Goal: Communication & Community: Answer question/provide support

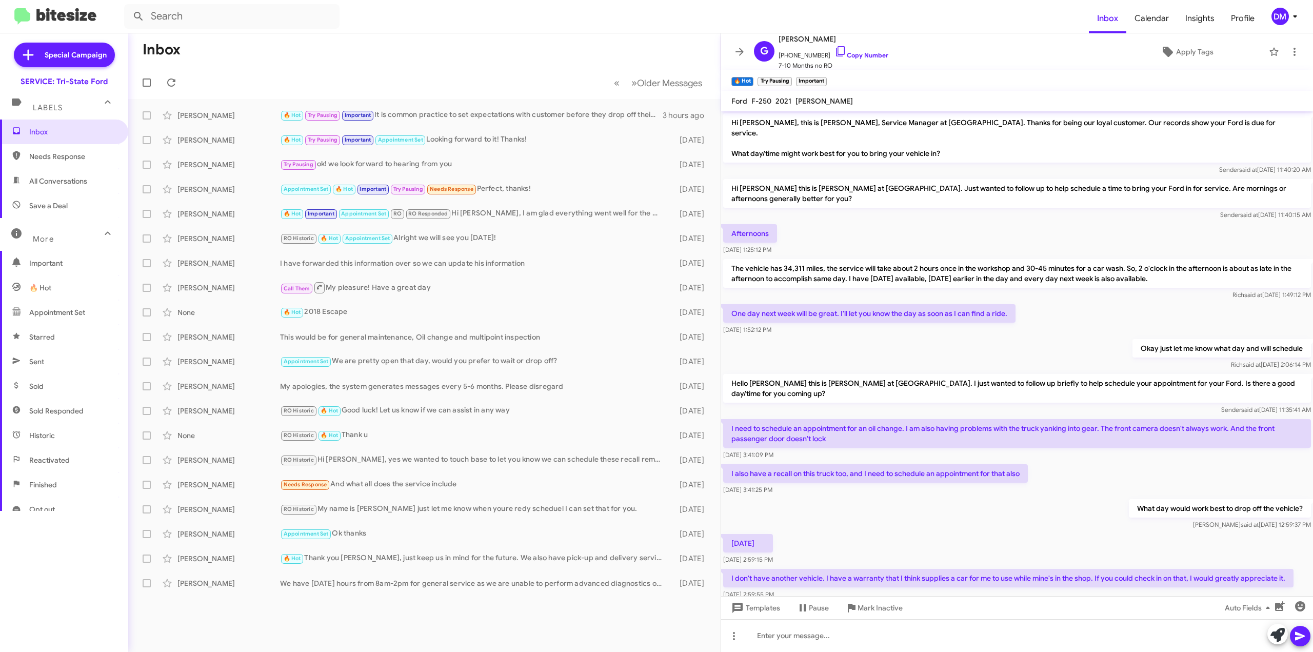
scroll to position [1147, 0]
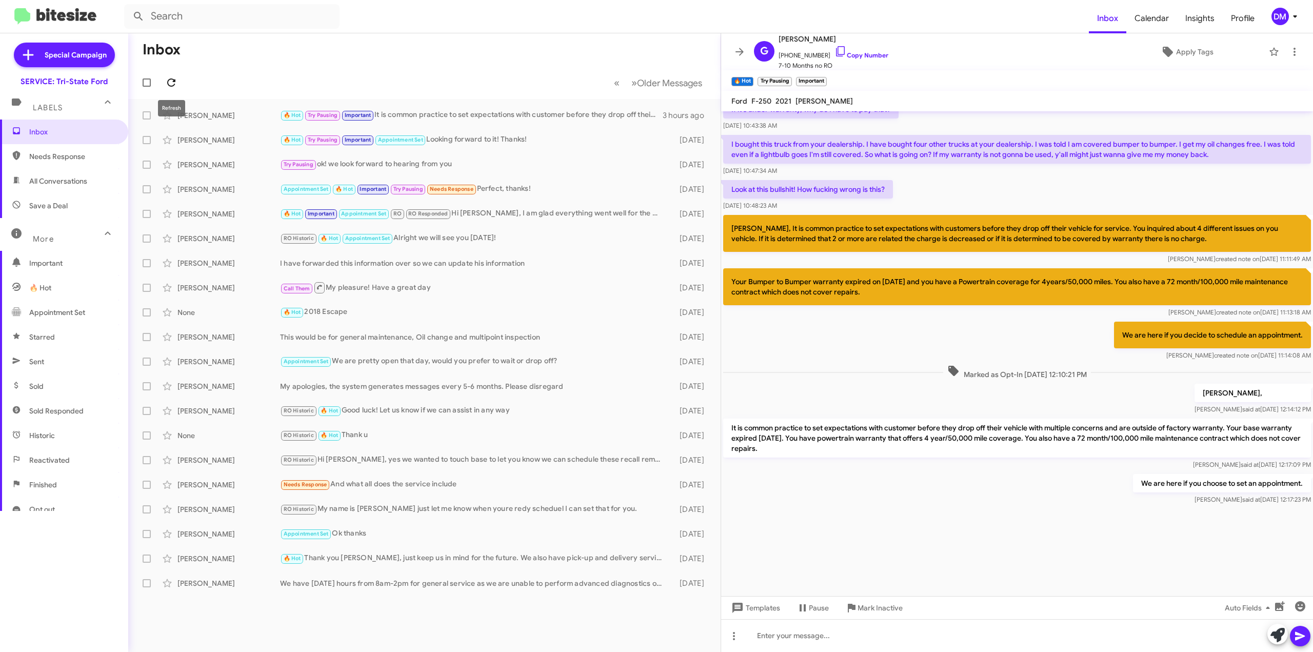
click at [170, 78] on icon at bounding box center [171, 82] width 12 height 12
click at [738, 51] on icon at bounding box center [739, 52] width 12 height 12
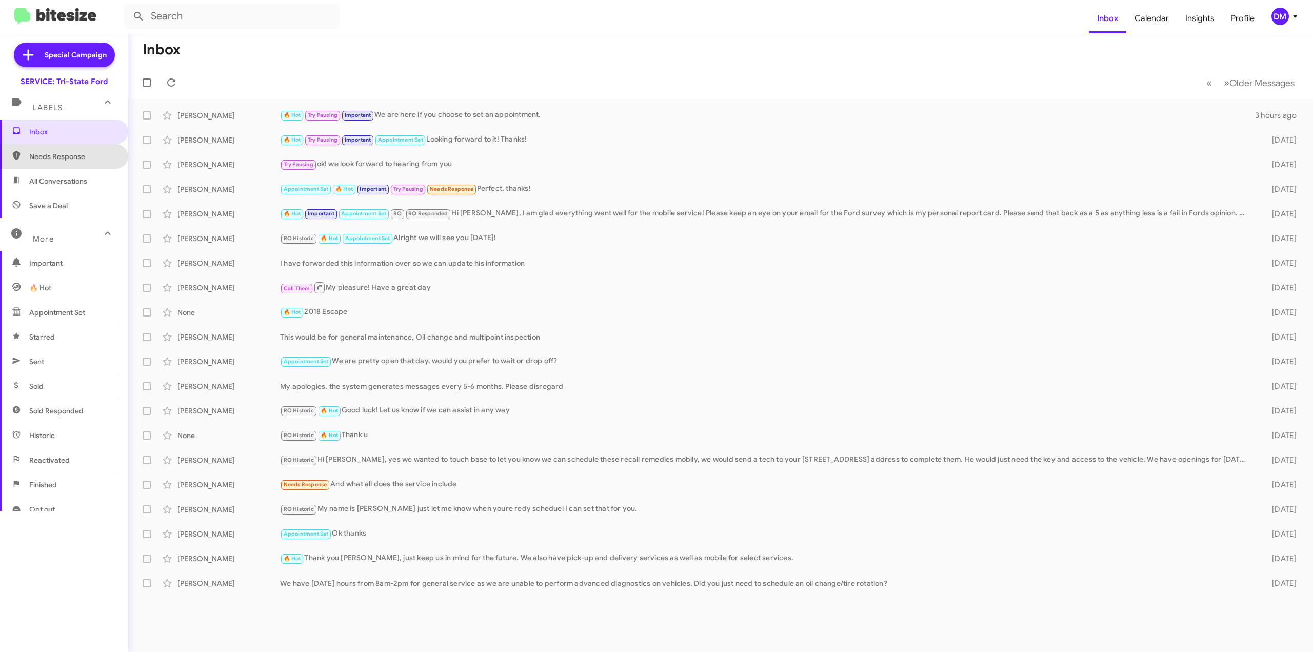
click at [68, 168] on span "Needs Response" at bounding box center [64, 156] width 128 height 25
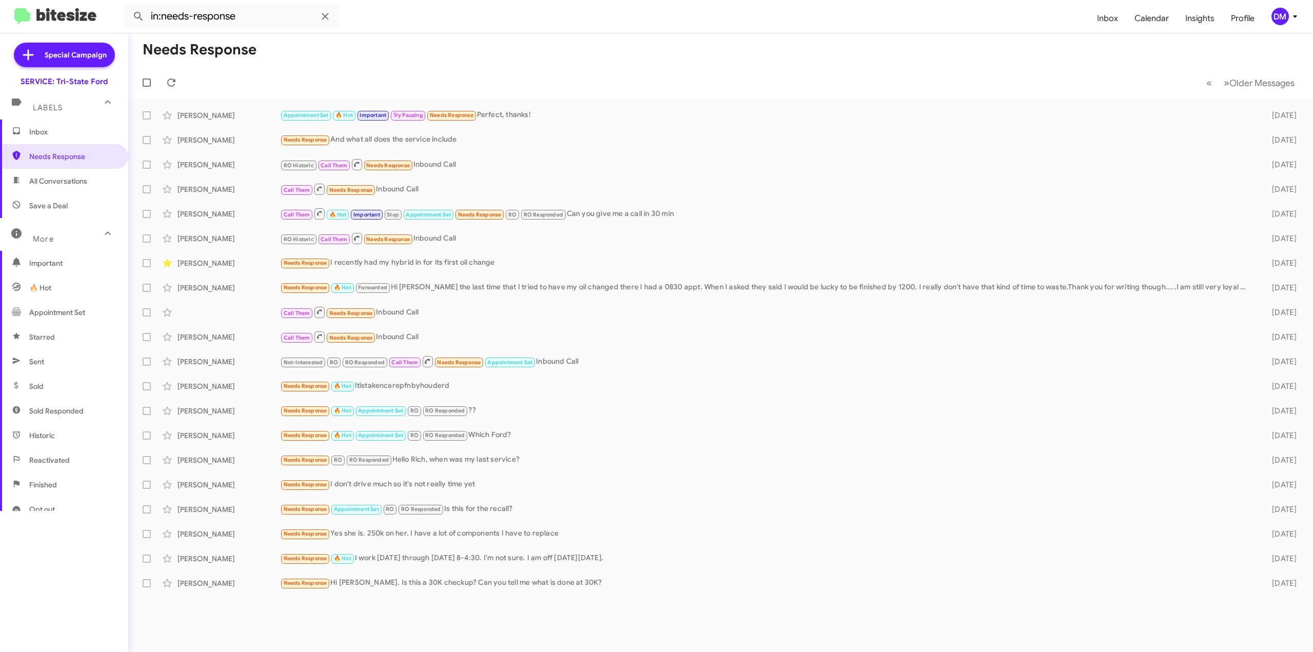
click at [64, 184] on span "All Conversations" at bounding box center [58, 181] width 58 height 10
type input "in:all-conversations"
